Goal: Task Accomplishment & Management: Manage account settings

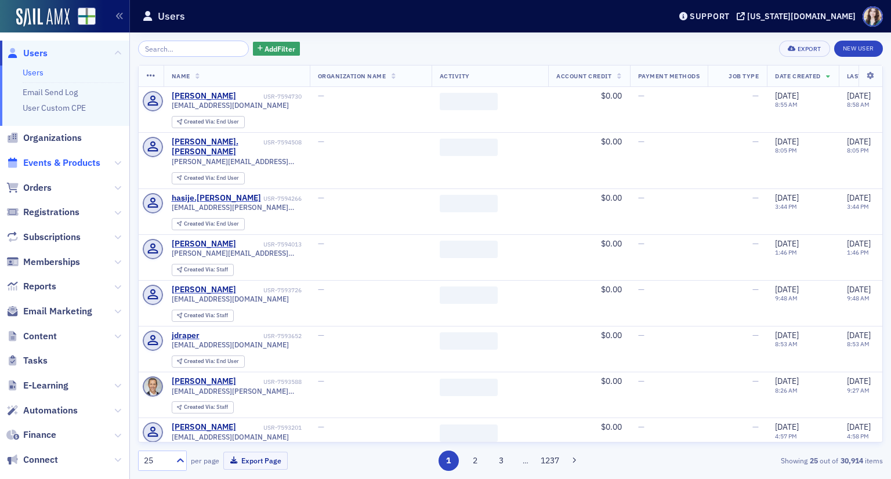
click at [52, 159] on span "Events & Products" at bounding box center [61, 163] width 77 height 13
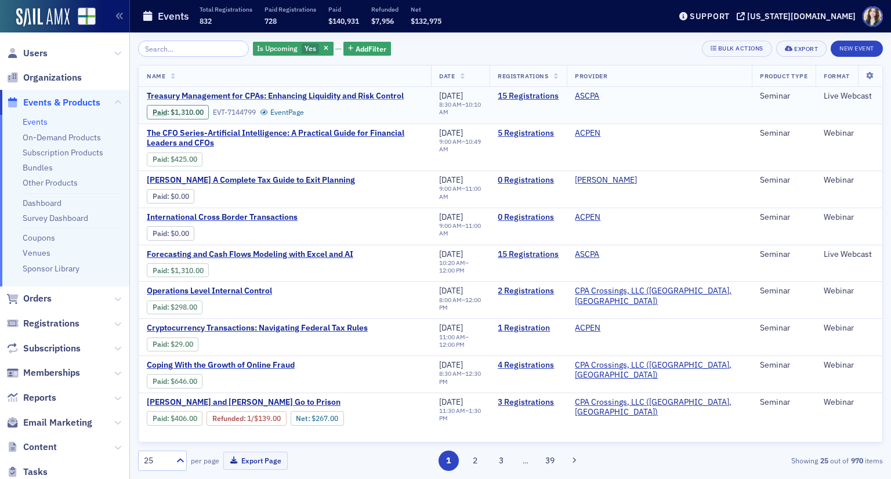
click at [292, 95] on span "Treasury Management for CPAs: Enhancing Liquidity and Risk Control" at bounding box center [275, 96] width 257 height 10
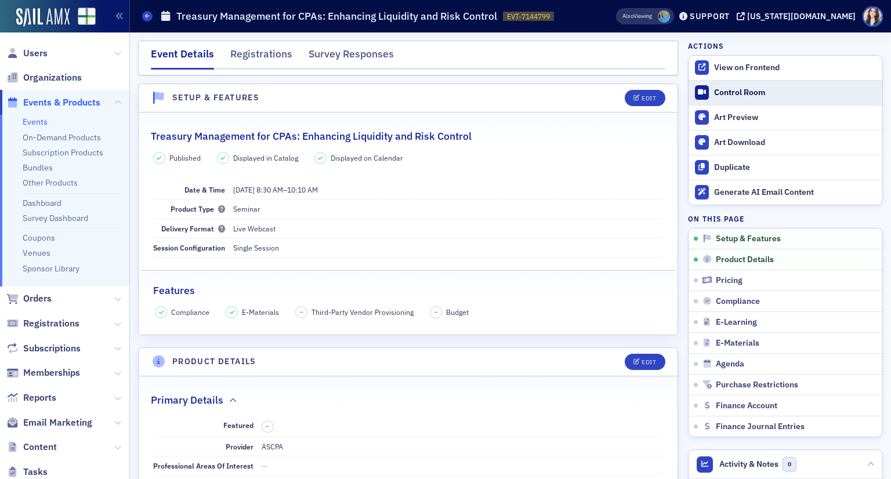
click at [754, 90] on div "Control Room" at bounding box center [795, 93] width 162 height 10
click at [41, 122] on link "Events" at bounding box center [35, 122] width 25 height 10
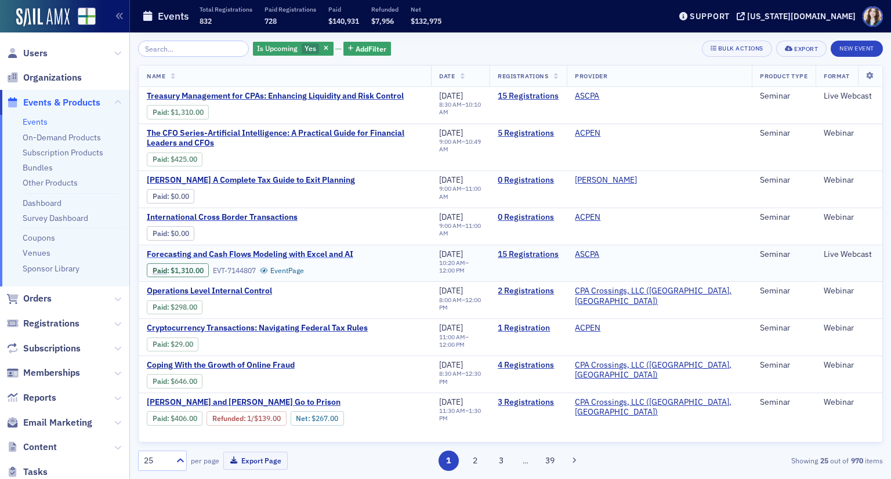
click at [335, 250] on span "Forecasting and Cash Flows Modeling with Excel and AI" at bounding box center [250, 255] width 207 height 10
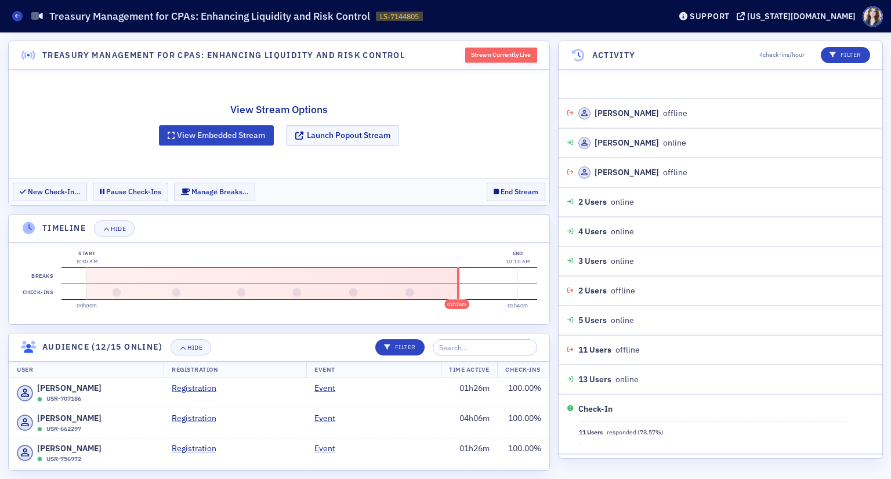
scroll to position [789, 0]
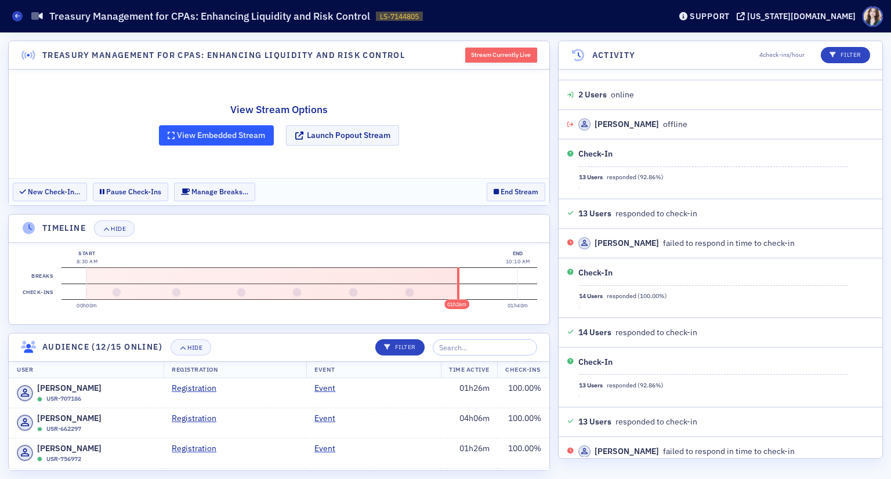
click at [240, 138] on button "View Embedded Stream" at bounding box center [216, 135] width 115 height 20
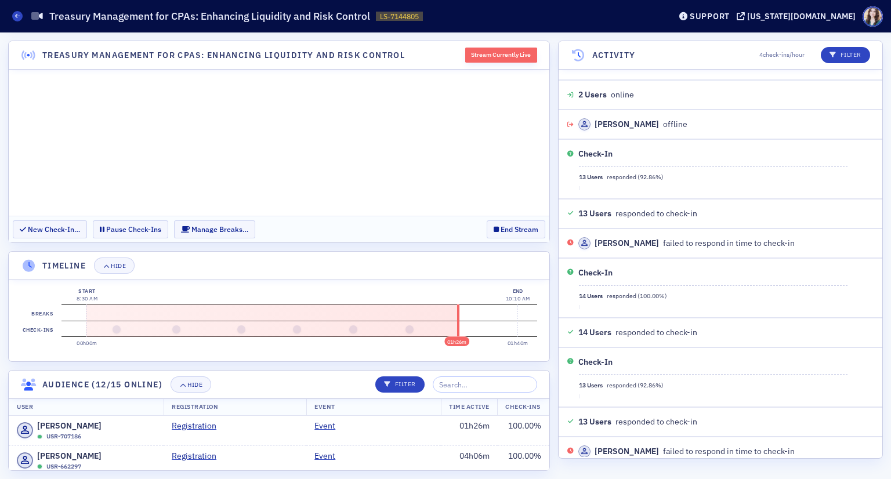
scroll to position [0, 0]
click at [121, 270] on button "Hide" at bounding box center [114, 266] width 41 height 16
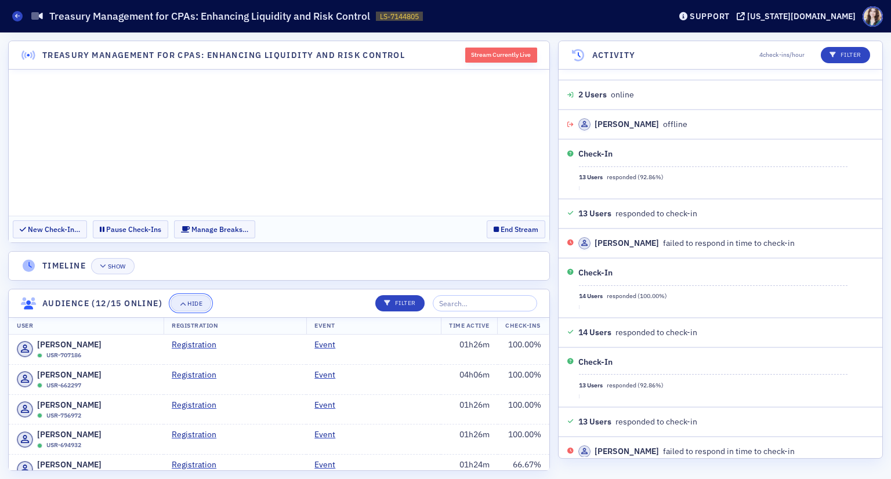
click at [188, 298] on button "Hide" at bounding box center [191, 303] width 41 height 16
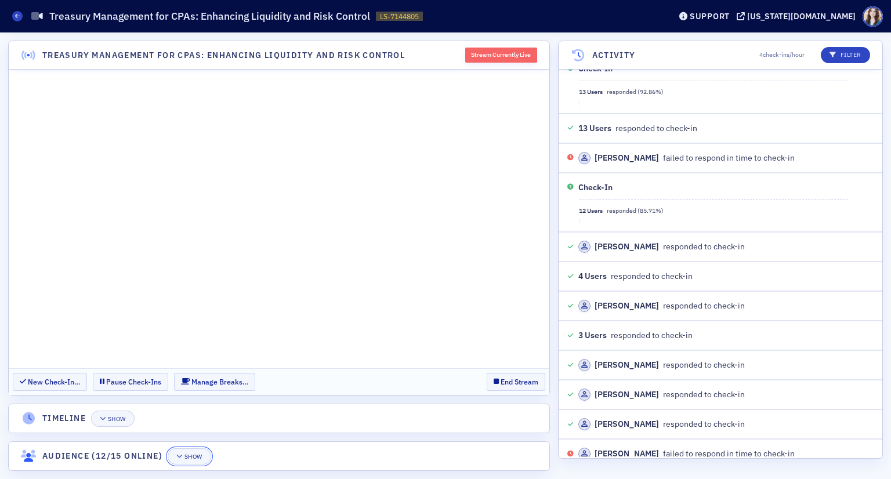
scroll to position [1112, 0]
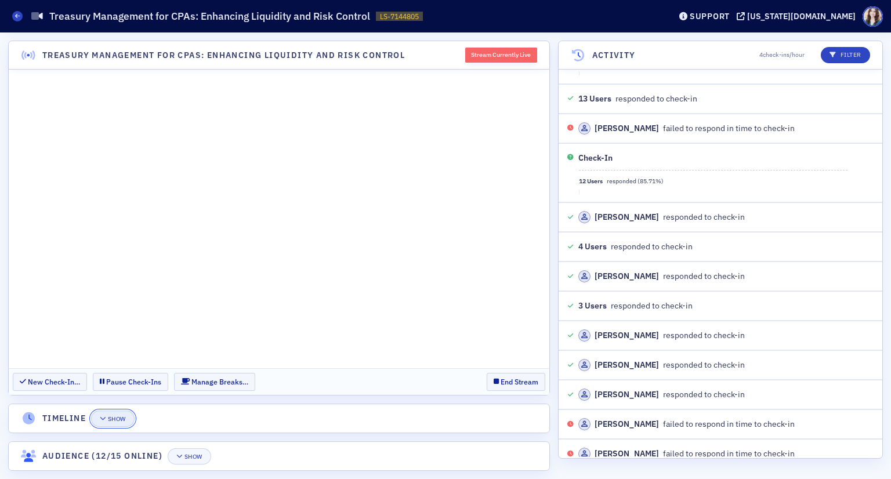
click at [118, 416] on div "Show" at bounding box center [117, 419] width 18 height 6
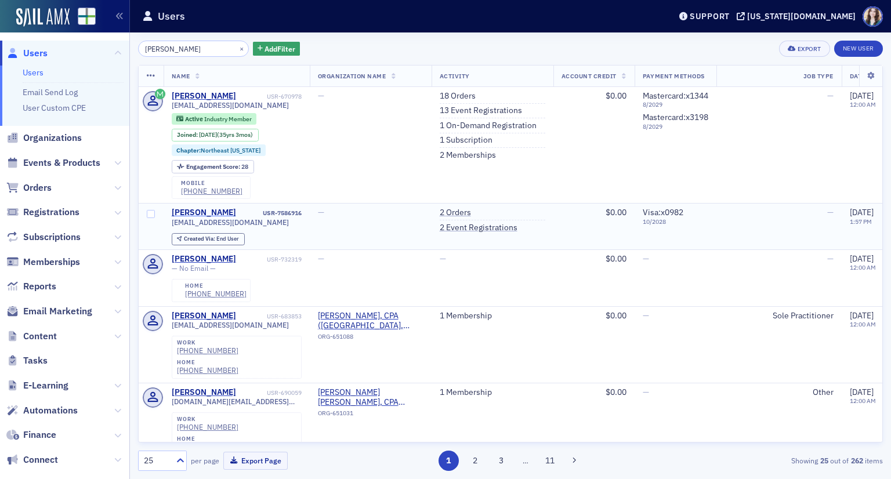
click at [199, 211] on div "[PERSON_NAME]" at bounding box center [204, 213] width 64 height 10
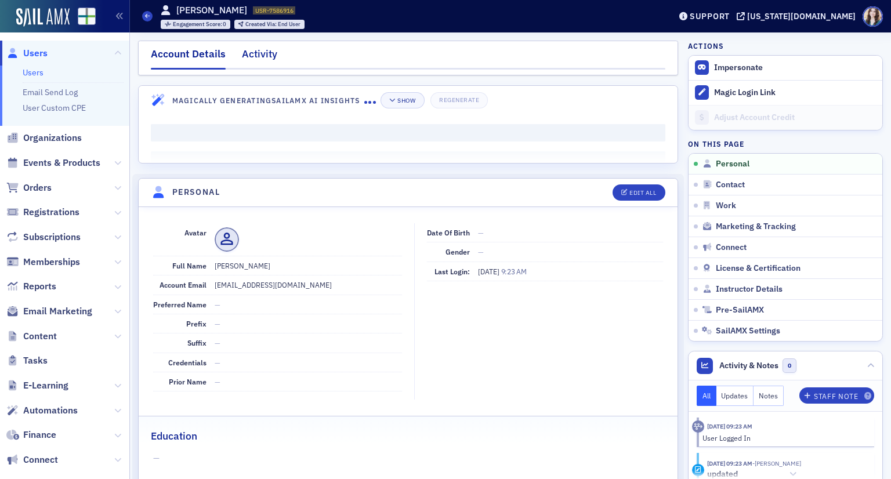
click at [253, 47] on div "Activity" at bounding box center [259, 56] width 35 height 21
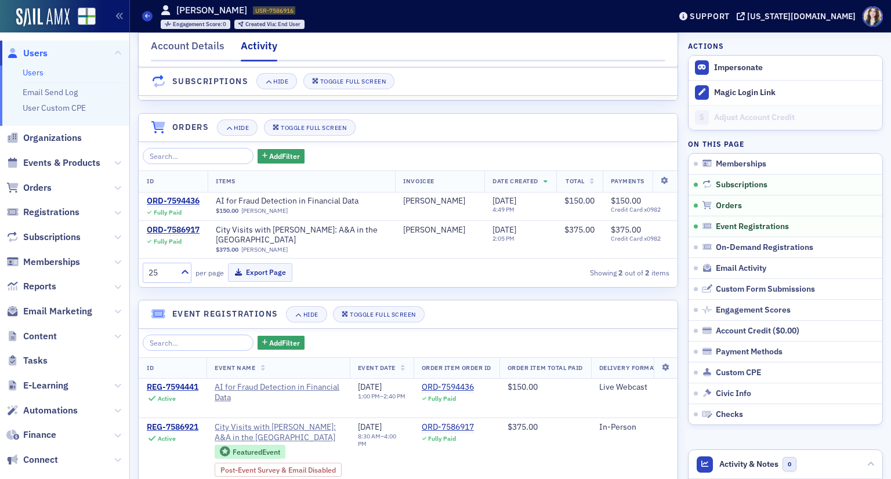
scroll to position [58, 0]
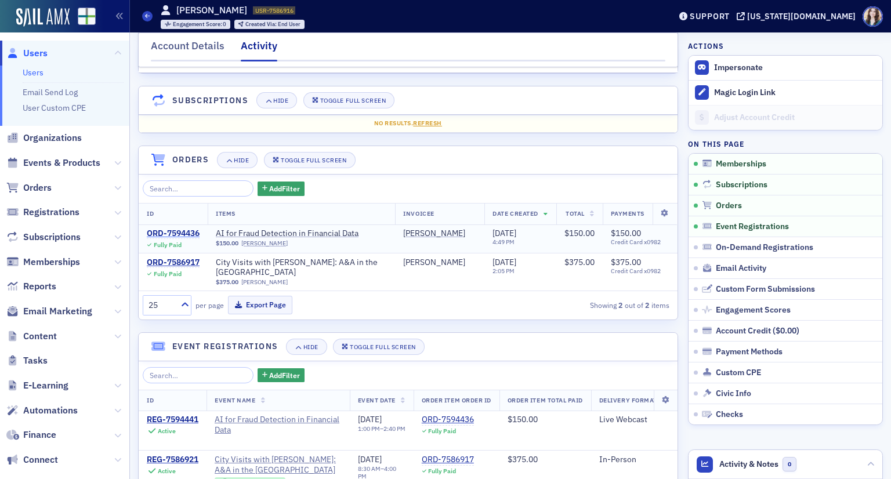
click at [175, 229] on div "ORD-7594436" at bounding box center [173, 234] width 53 height 10
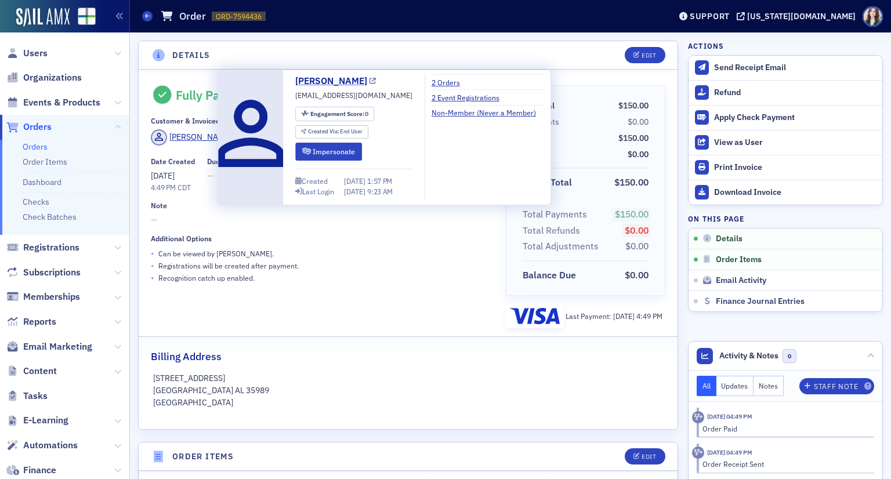
click at [332, 77] on link "[PERSON_NAME]" at bounding box center [335, 81] width 81 height 14
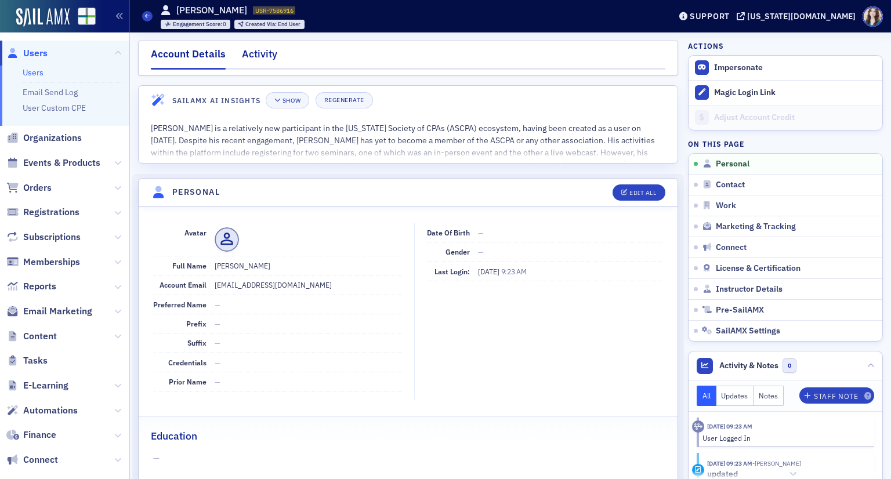
click at [270, 58] on div "Activity" at bounding box center [259, 56] width 35 height 21
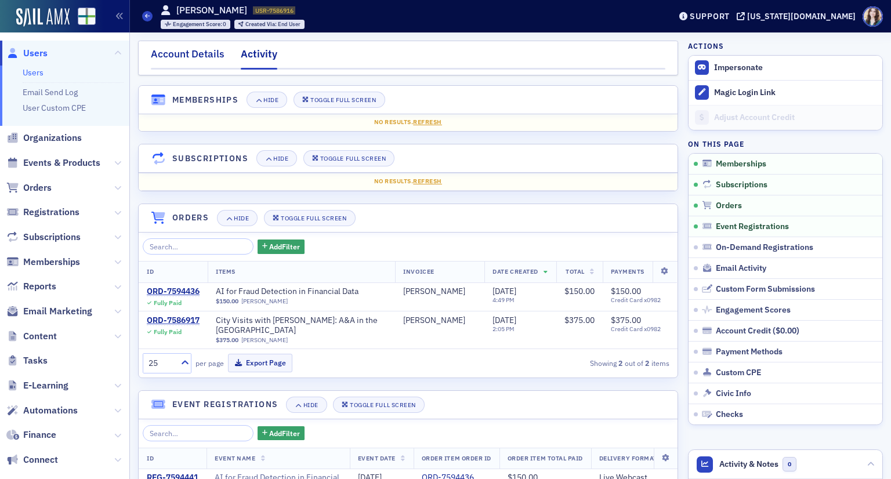
click at [193, 49] on div "Account Details" at bounding box center [188, 56] width 74 height 21
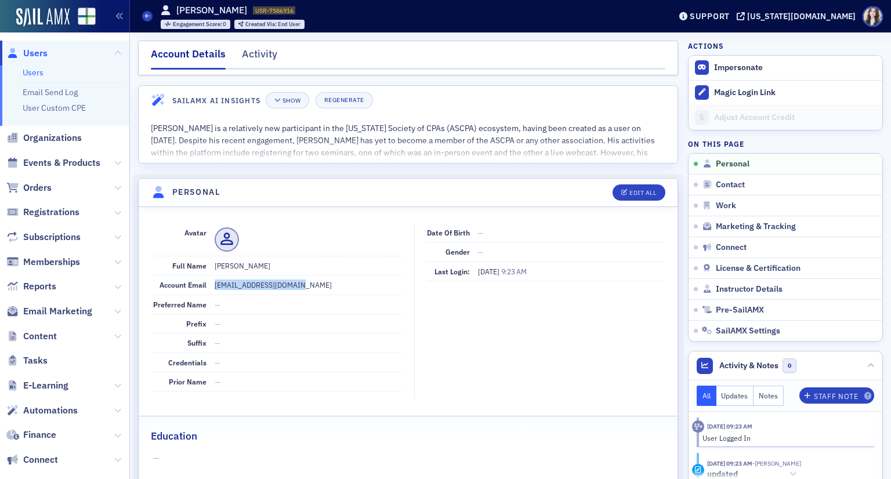
drag, startPoint x: 214, startPoint y: 284, endPoint x: 293, endPoint y: 291, distance: 79.8
click at [293, 291] on dd "[EMAIL_ADDRESS][DOMAIN_NAME]" at bounding box center [308, 285] width 187 height 19
copy dd "[EMAIL_ADDRESS][DOMAIN_NAME]"
click at [621, 193] on icon "button" at bounding box center [624, 193] width 7 height 6
select select "US"
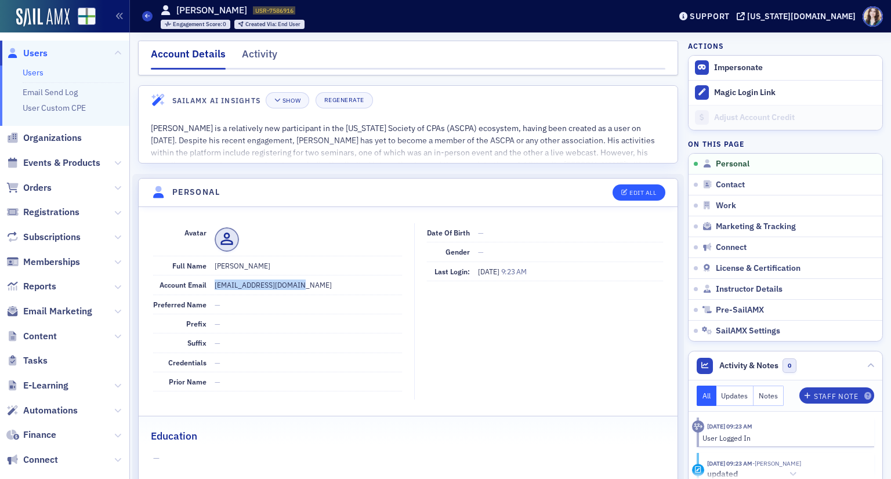
select select "US"
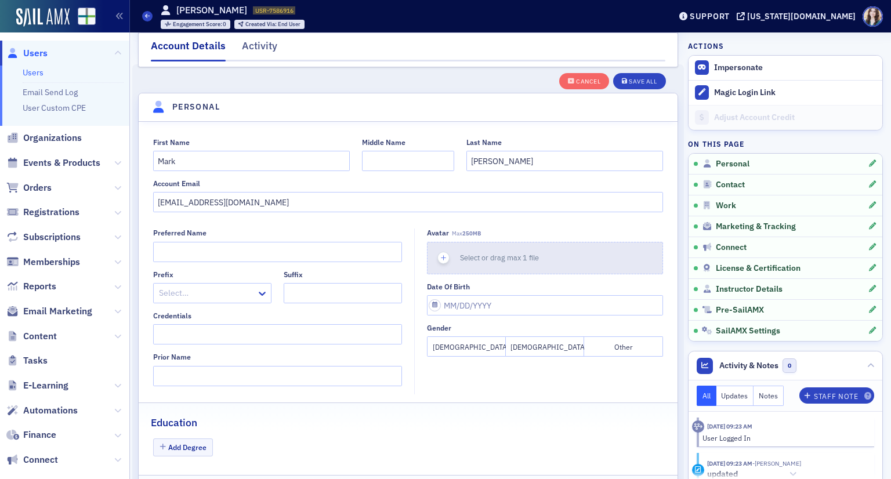
scroll to position [135, 0]
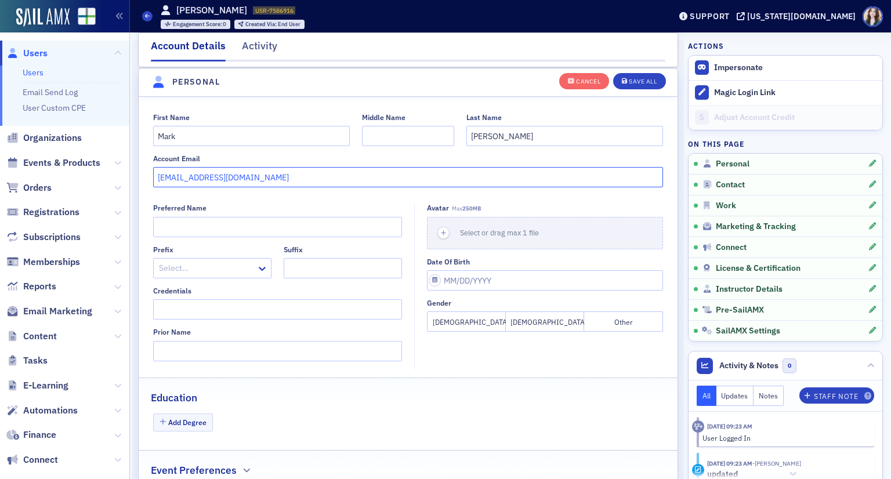
drag, startPoint x: 369, startPoint y: 183, endPoint x: 123, endPoint y: 195, distance: 246.3
click at [123, 195] on div "Users Users Email Send Log User Custom CPE Organizations Events & Products Orde…" at bounding box center [445, 239] width 891 height 479
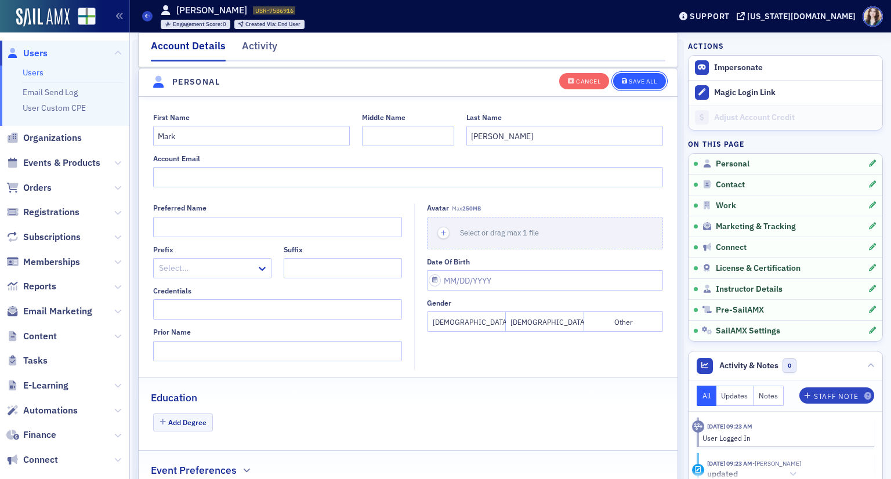
click at [638, 78] on div "Save All" at bounding box center [643, 81] width 28 height 6
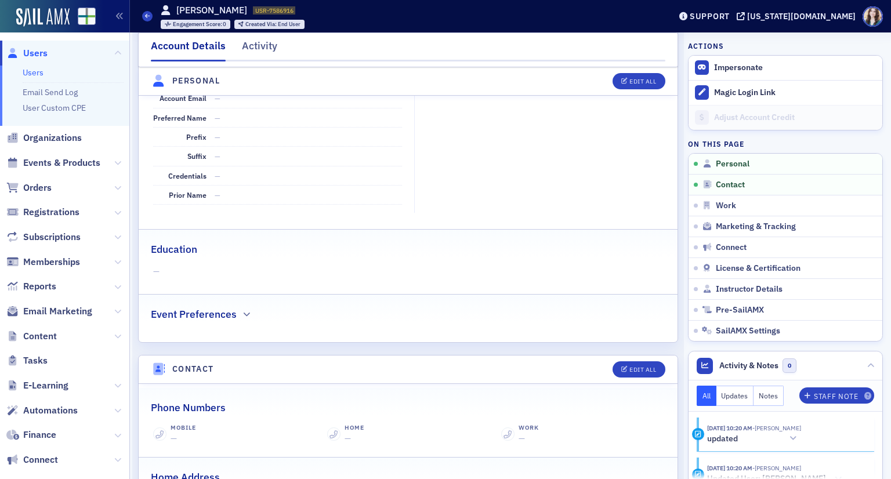
scroll to position [116, 0]
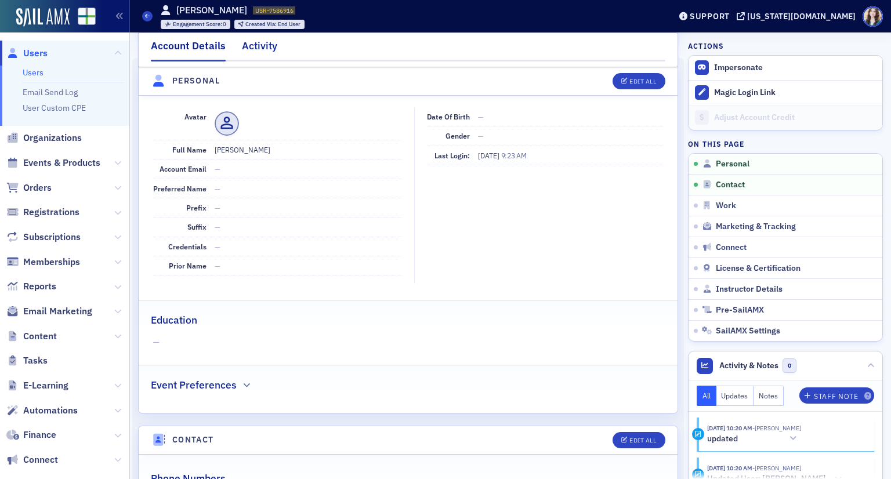
click at [255, 45] on div "Activity" at bounding box center [259, 48] width 35 height 21
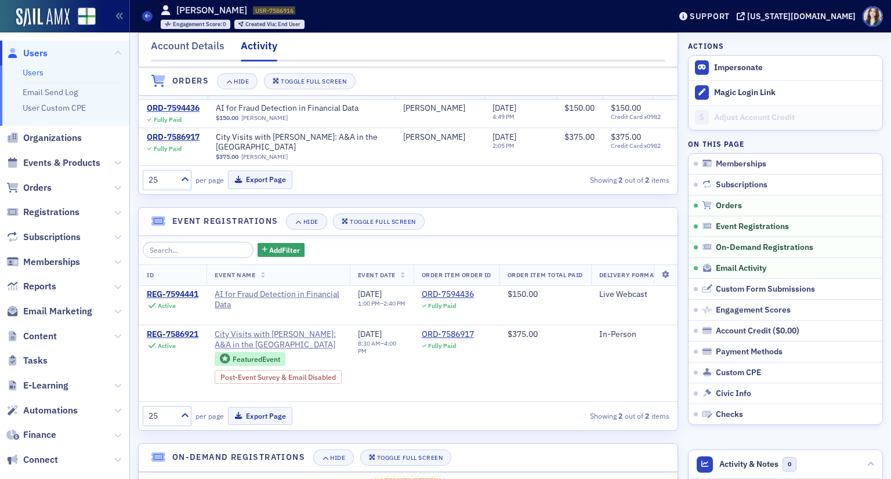
scroll to position [232, 0]
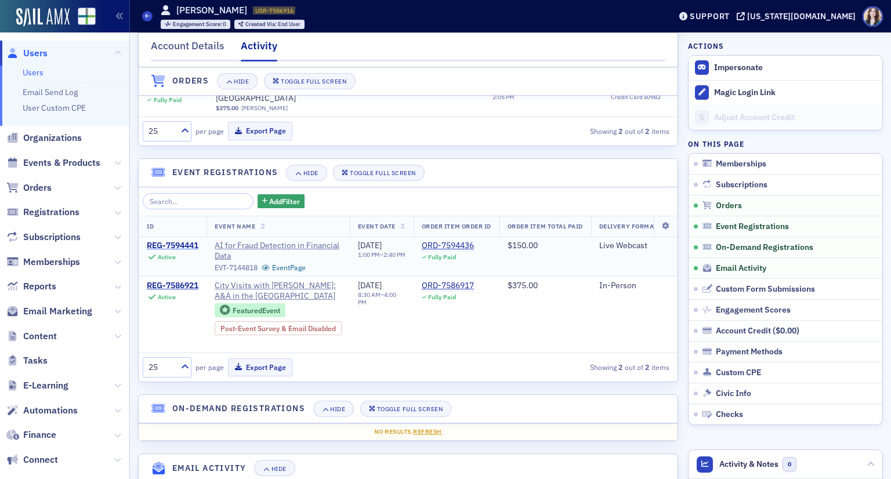
click at [168, 241] on div "REG-7594441" at bounding box center [173, 246] width 52 height 10
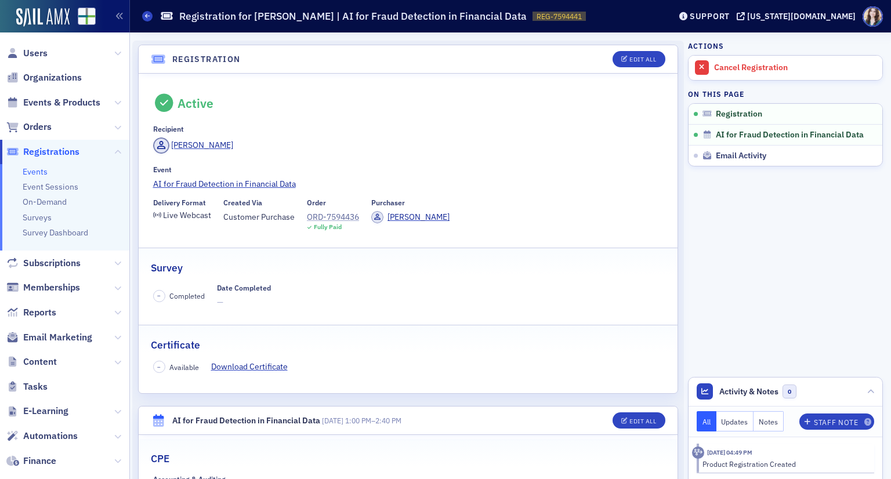
click at [330, 217] on div "ORD-7594436" at bounding box center [333, 217] width 52 height 12
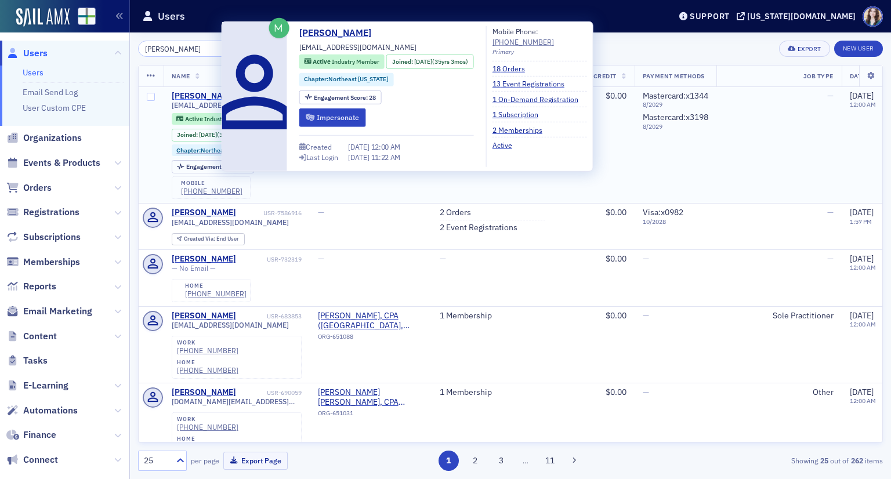
type input "mark malone"
click at [198, 93] on div "[PERSON_NAME]" at bounding box center [204, 96] width 64 height 10
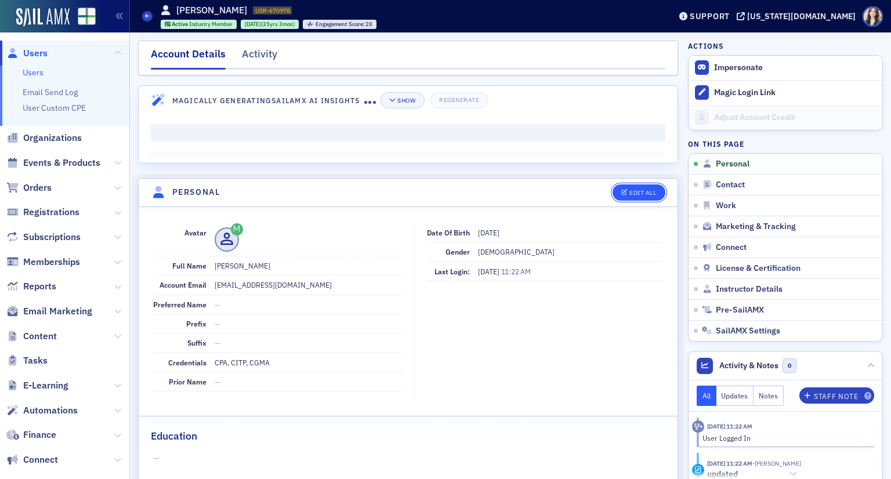
click at [618, 196] on button "Edit All" at bounding box center [639, 193] width 52 height 16
select select "US"
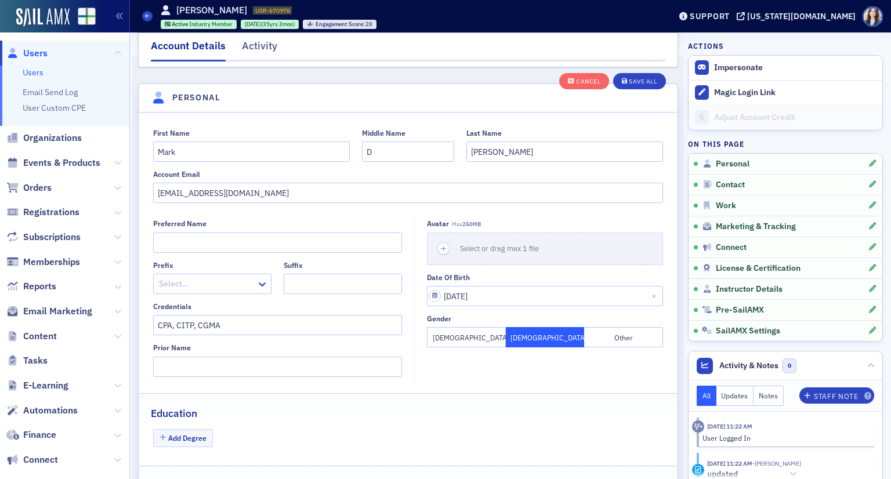
scroll to position [135, 0]
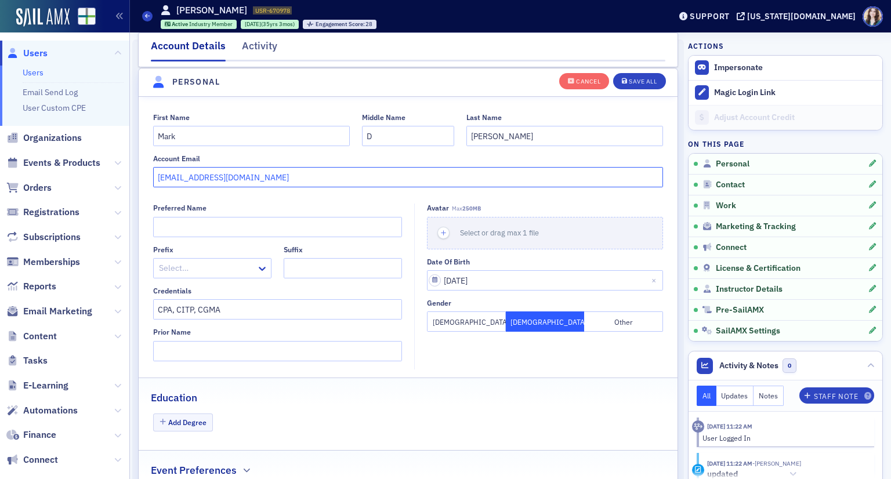
drag, startPoint x: 306, startPoint y: 176, endPoint x: 143, endPoint y: 197, distance: 164.3
click at [143, 197] on div "First Name Mark Middle Name D Last Name Malone Account Email mmalonema@bellsout…" at bounding box center [408, 298] width 539 height 402
paste input "[EMAIL_ADDRESS][DOMAIN_NAME]"
type input "[EMAIL_ADDRESS][DOMAIN_NAME]"
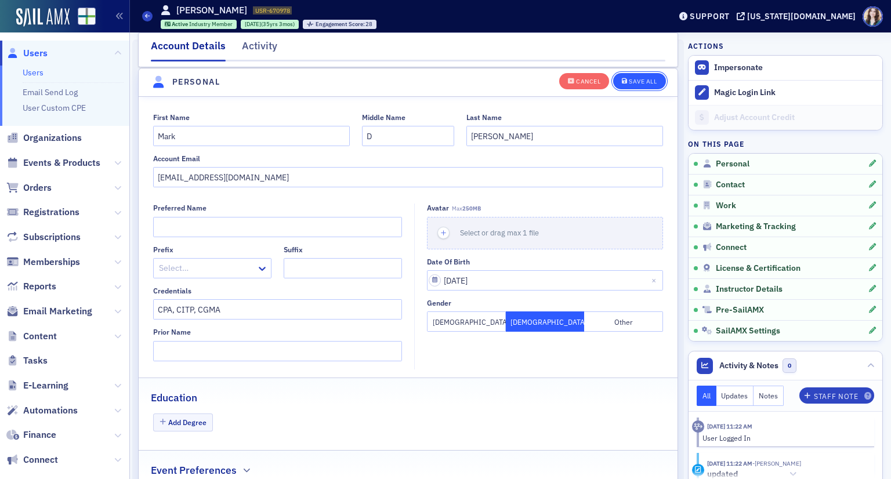
click at [630, 78] on div "Save All" at bounding box center [643, 81] width 28 height 6
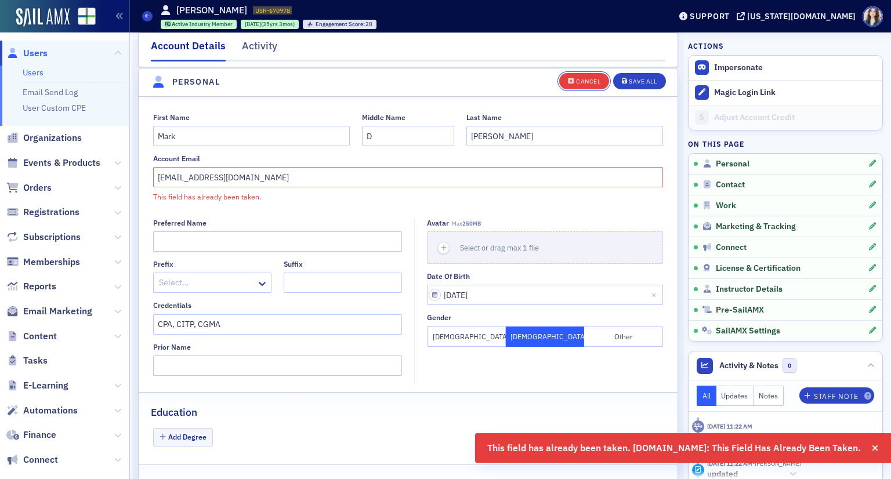
click at [587, 80] on div "Cancel" at bounding box center [588, 81] width 24 height 6
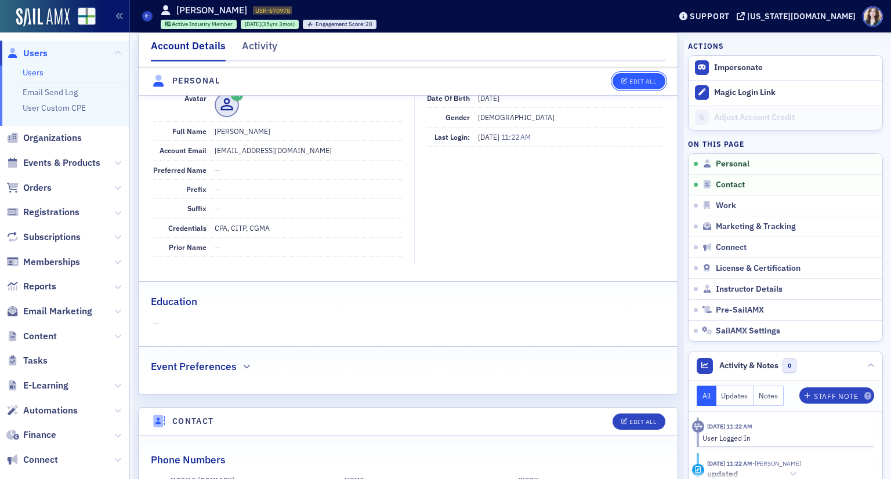
click at [630, 80] on div "Edit All" at bounding box center [643, 81] width 27 height 6
select select "US"
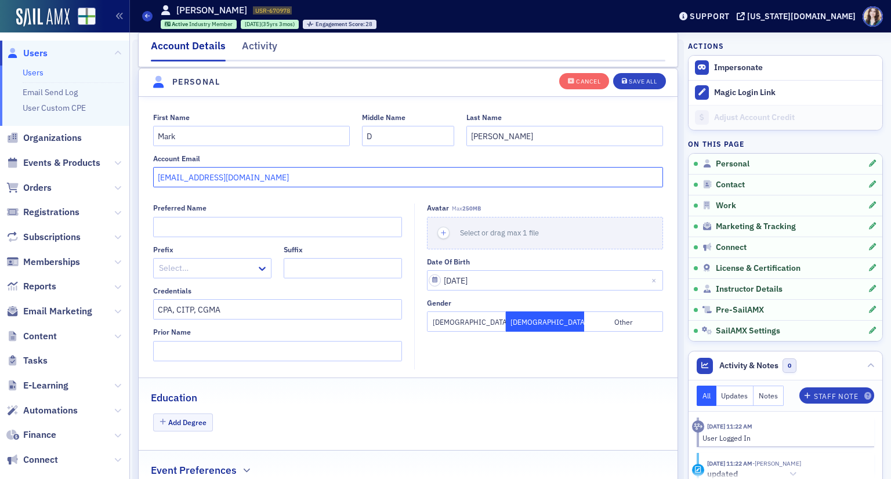
drag, startPoint x: 279, startPoint y: 186, endPoint x: 99, endPoint y: 197, distance: 180.8
click at [99, 197] on div "Users Users Email Send Log User Custom CPE Organizations Events & Products Orde…" at bounding box center [445, 239] width 891 height 479
paste input "[EMAIL_ADDRESS][DOMAIN_NAME]"
type input "[EMAIL_ADDRESS][DOMAIN_NAME]"
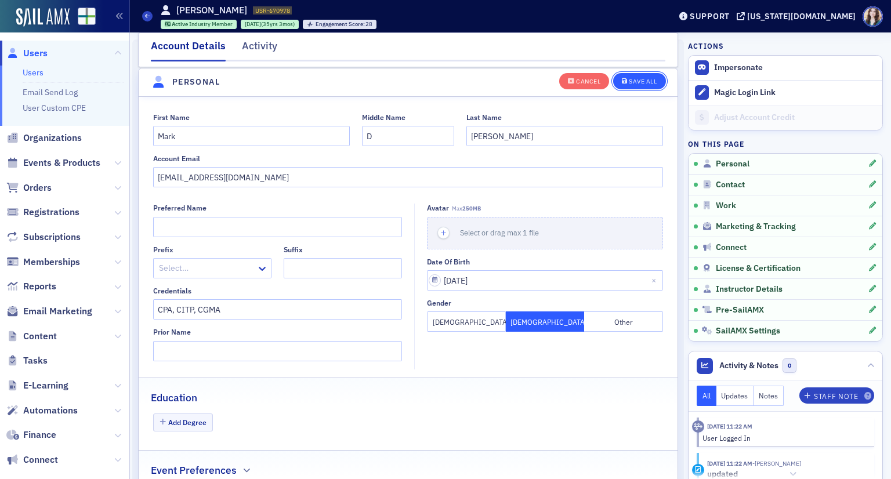
click at [632, 78] on div "Save All" at bounding box center [643, 81] width 28 height 6
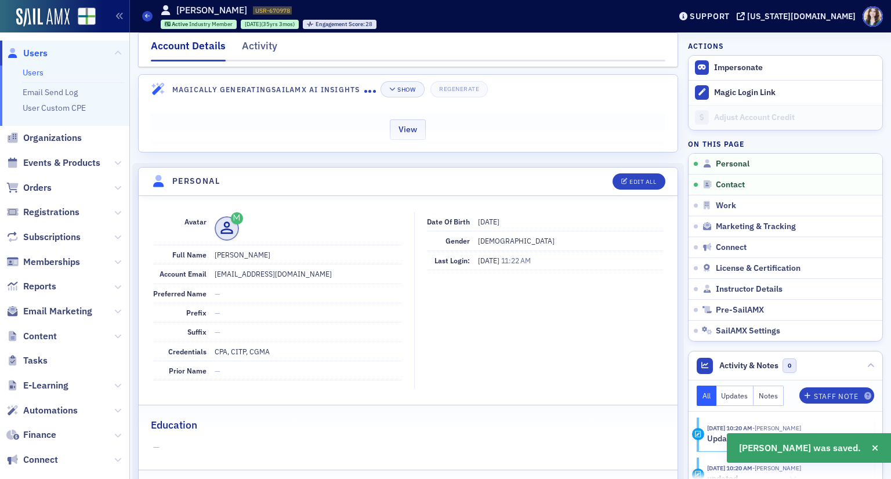
scroll to position [0, 0]
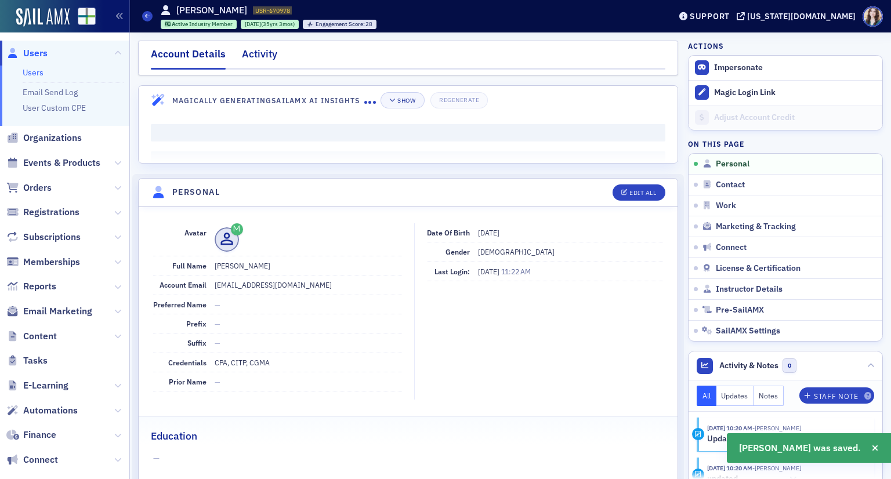
click at [254, 59] on div "Activity" at bounding box center [259, 56] width 35 height 21
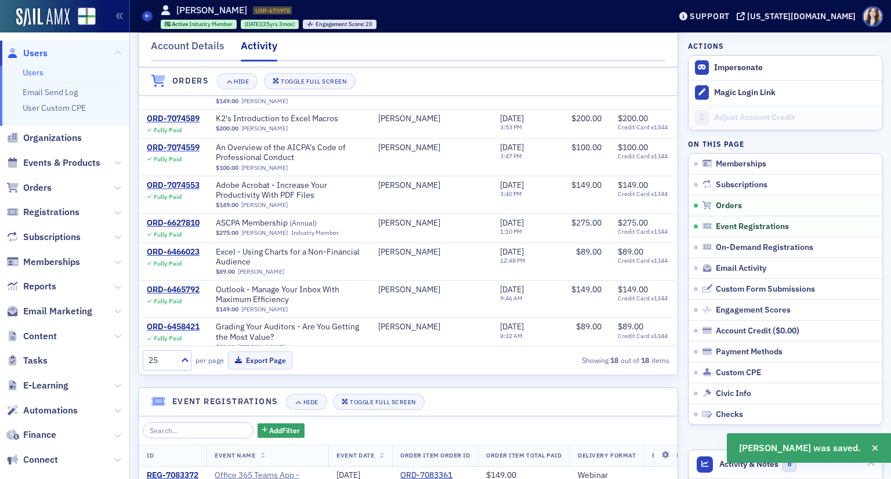
scroll to position [348, 0]
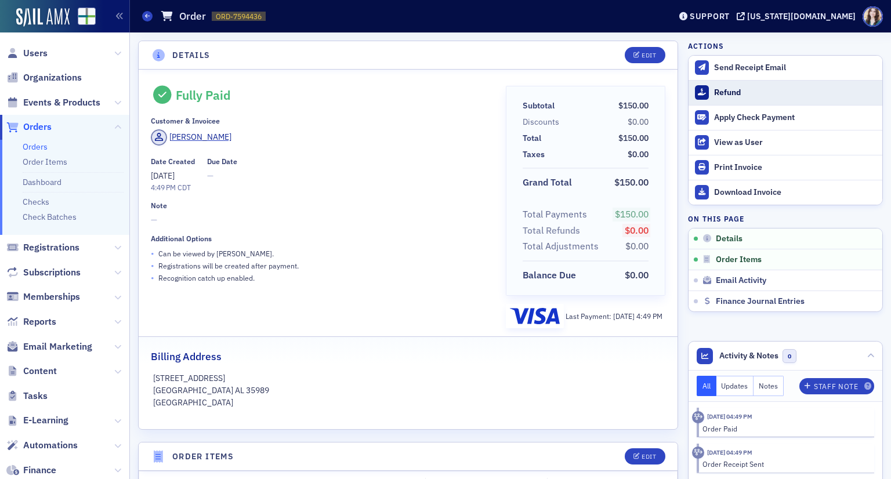
click at [714, 88] on div "Refund" at bounding box center [795, 93] width 162 height 10
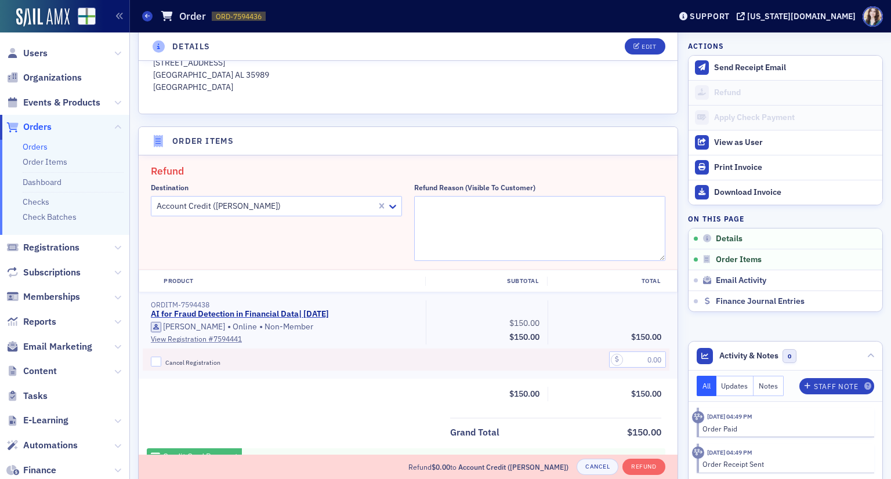
scroll to position [403, 0]
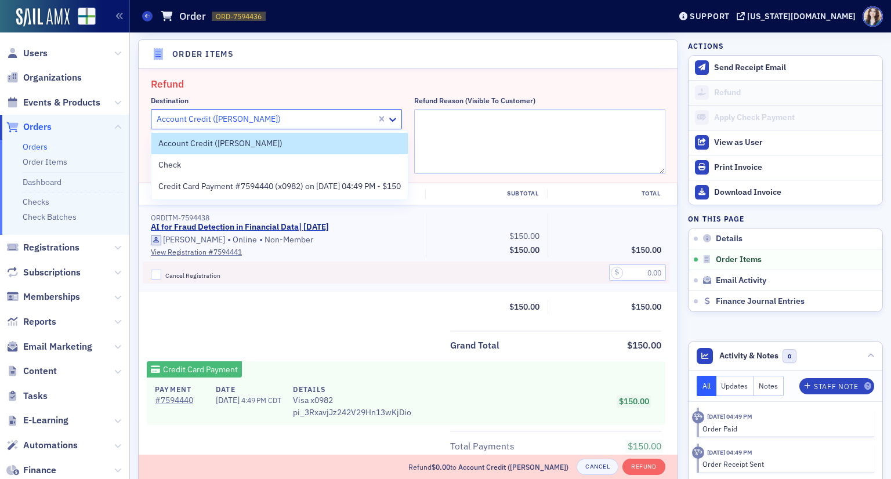
click at [369, 117] on div at bounding box center [266, 119] width 220 height 15
click at [297, 185] on span "Credit Card Payment #7594440 (x0982) on [DATE] 04:49 PM - $150" at bounding box center [279, 186] width 243 height 12
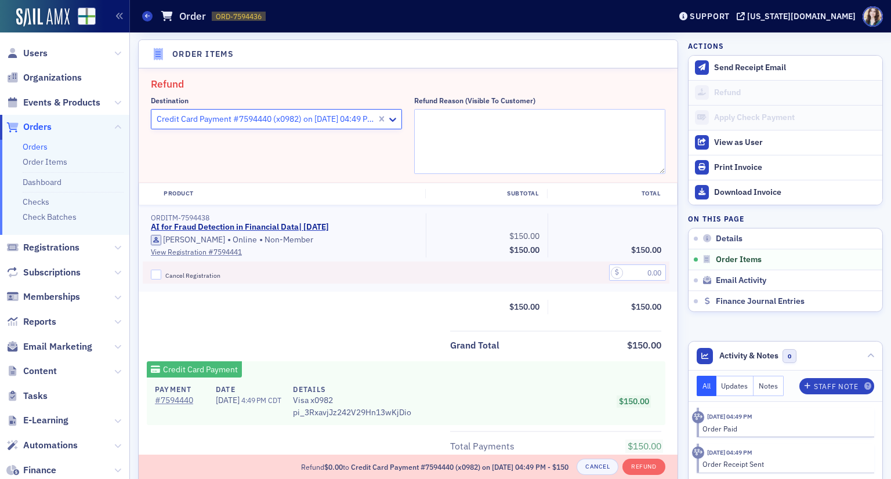
click at [306, 61] on header "Order Items" at bounding box center [408, 54] width 539 height 28
click at [154, 275] on input "Cancel Registration" at bounding box center [156, 275] width 10 height 10
checkbox input "true"
click at [627, 270] on input "text" at bounding box center [637, 273] width 57 height 16
type input "150.00"
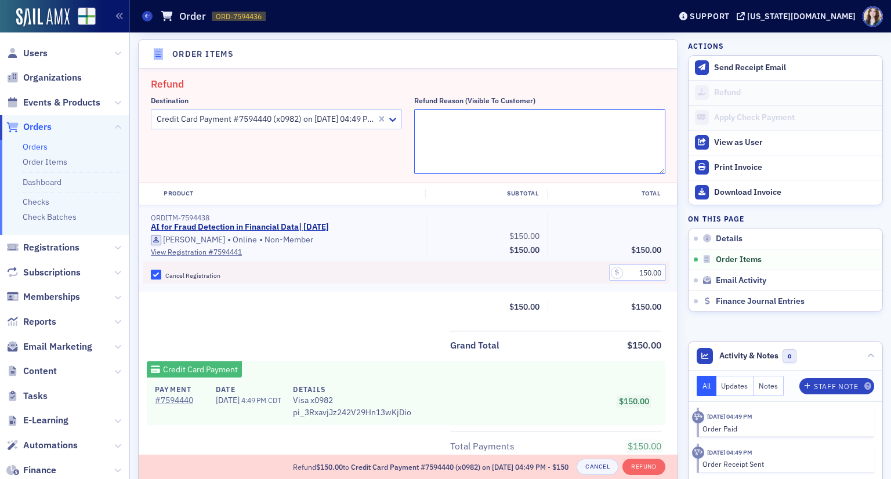
click at [576, 121] on textarea "Refund Reason (Visible to Customer)" at bounding box center [539, 141] width 251 height 65
type textarea "Purchased using the wrong account"
click at [638, 467] on button "Refund" at bounding box center [644, 467] width 42 height 16
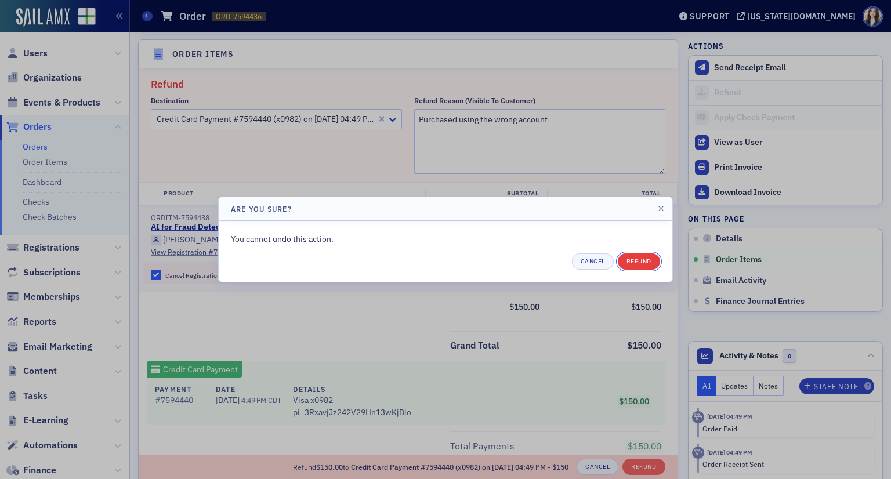
click at [652, 259] on button "Refund" at bounding box center [639, 262] width 42 height 16
